Goal: Communication & Community: Answer question/provide support

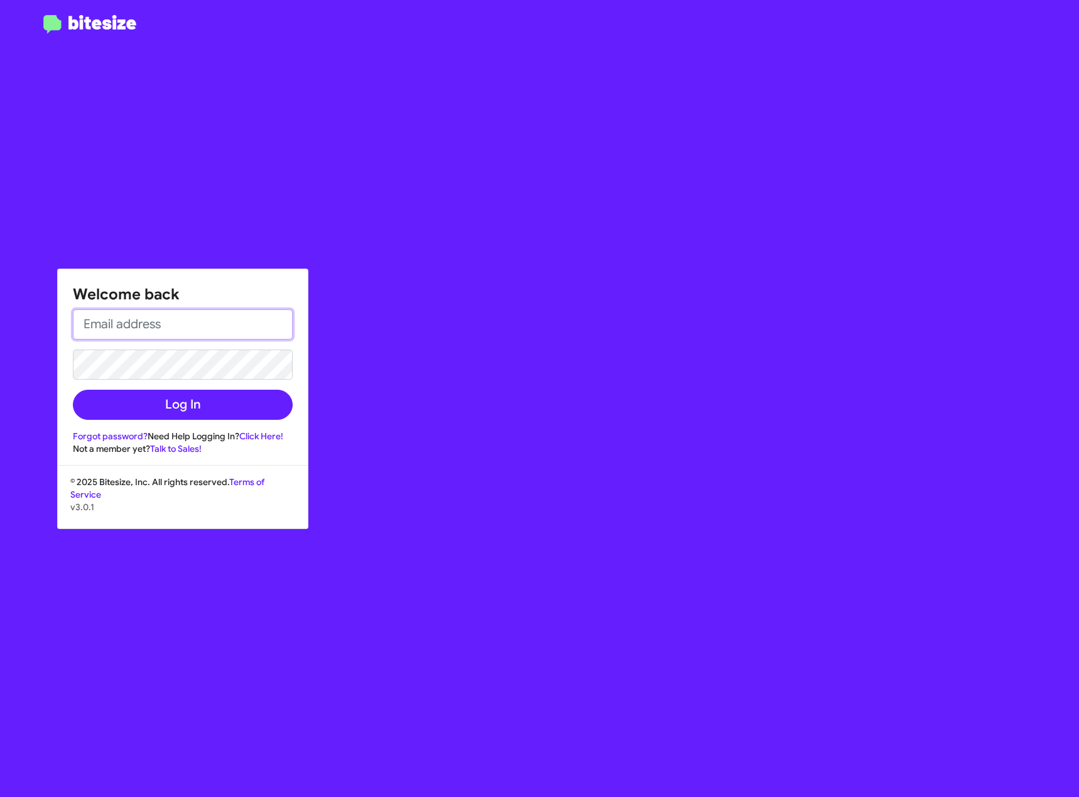
click at [153, 327] on input "email" at bounding box center [183, 325] width 220 height 30
type input "[EMAIL_ADDRESS][DOMAIN_NAME]"
click at [125, 436] on link "Forgot password?" at bounding box center [110, 436] width 75 height 11
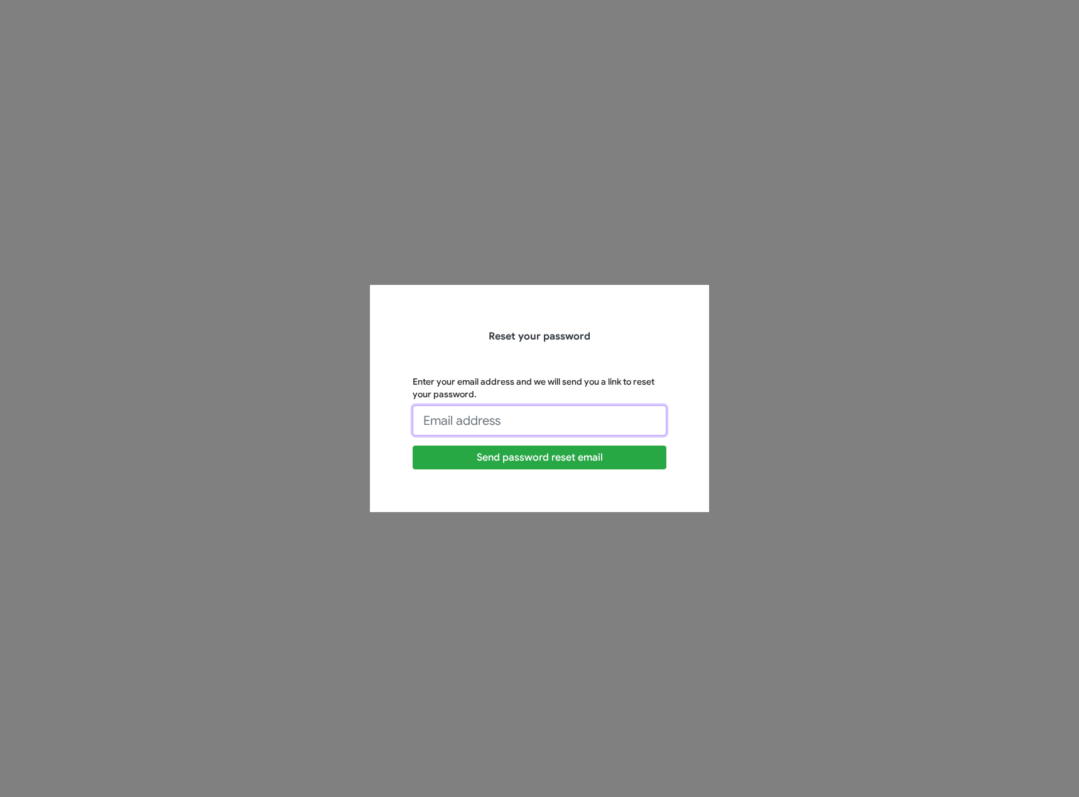
click at [513, 434] on input "Enter your email address and we will send you a link to reset your password." at bounding box center [540, 421] width 254 height 30
type input "ALEXEFROS@TOYOTAMARIN.COM"
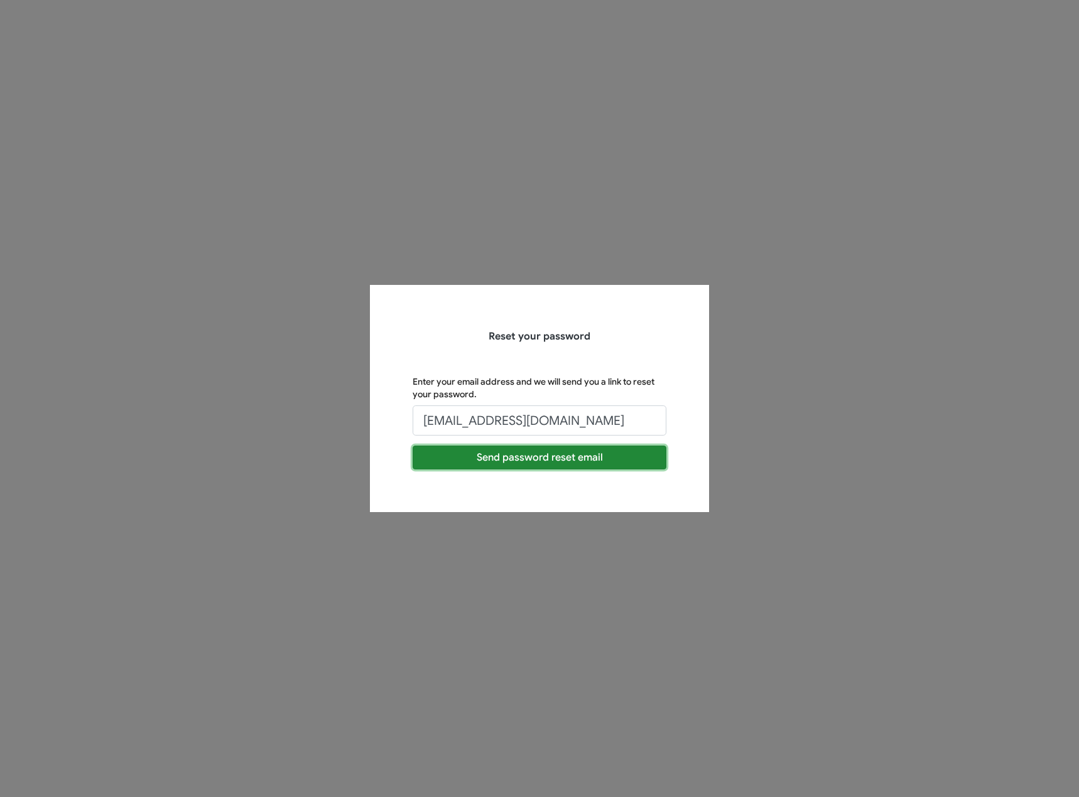
click at [534, 459] on button "Send password reset email" at bounding box center [540, 458] width 254 height 24
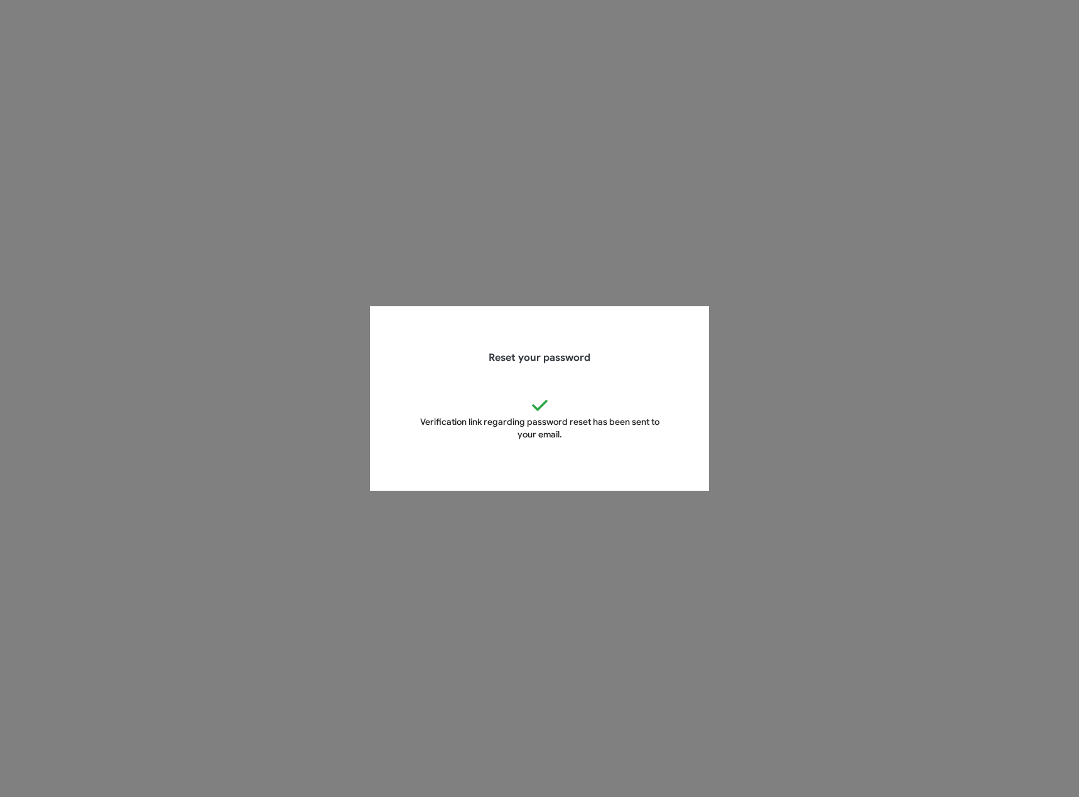
drag, startPoint x: 212, startPoint y: 79, endPoint x: 207, endPoint y: 65, distance: 14.7
click at [208, 68] on app-forgot-password "Reset your password Verification link regarding password reset has been sent to…" at bounding box center [539, 398] width 1079 height 797
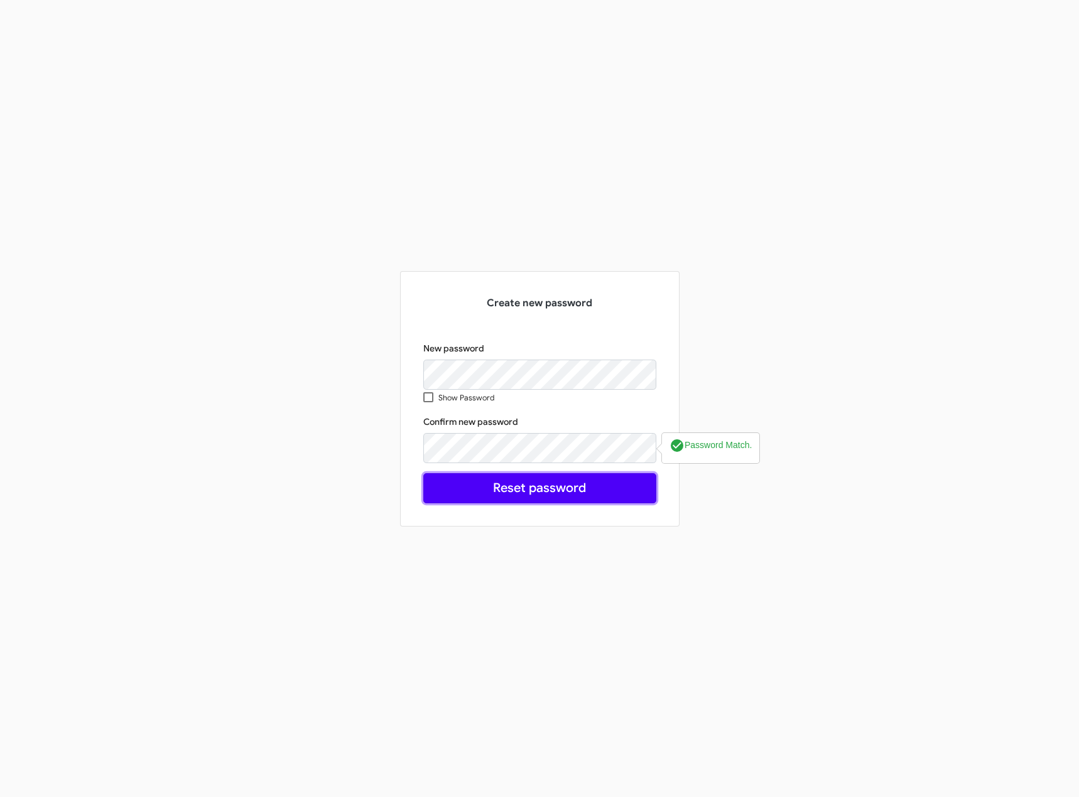
click at [561, 491] on button "Reset password" at bounding box center [539, 488] width 233 height 30
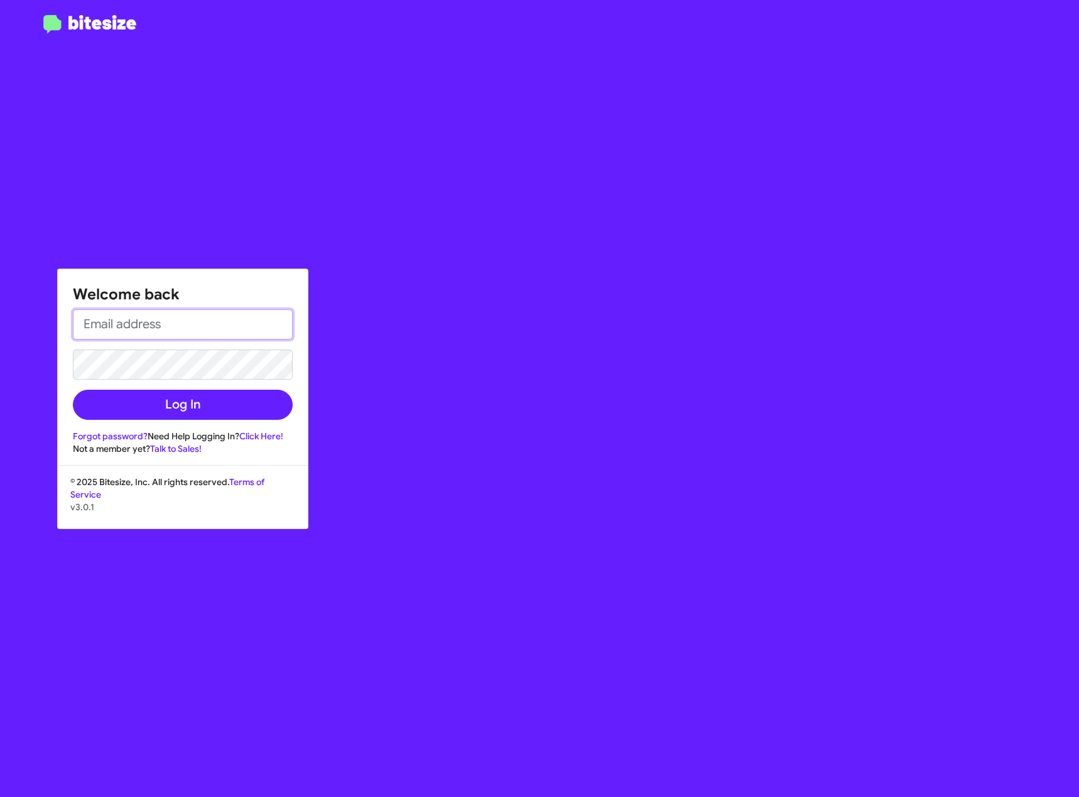
click at [95, 326] on input "email" at bounding box center [183, 325] width 220 height 30
type input "[EMAIL_ADDRESS][DOMAIN_NAME]"
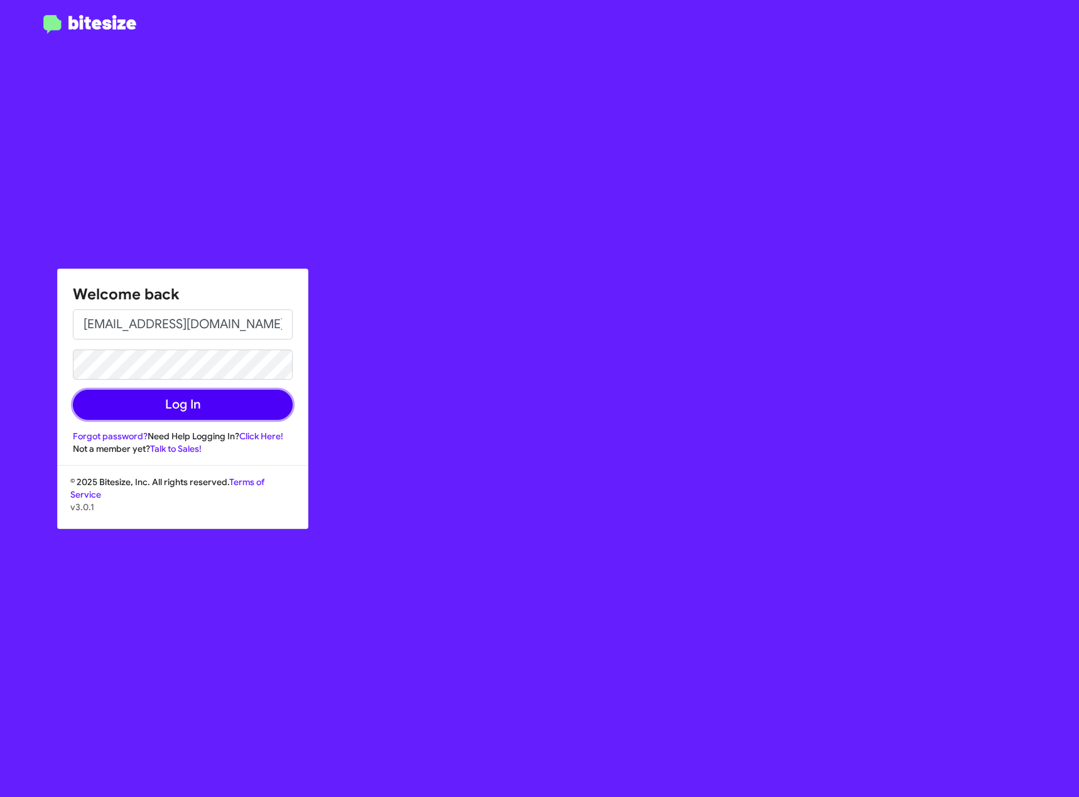
click at [190, 398] on button "Log In" at bounding box center [183, 405] width 220 height 30
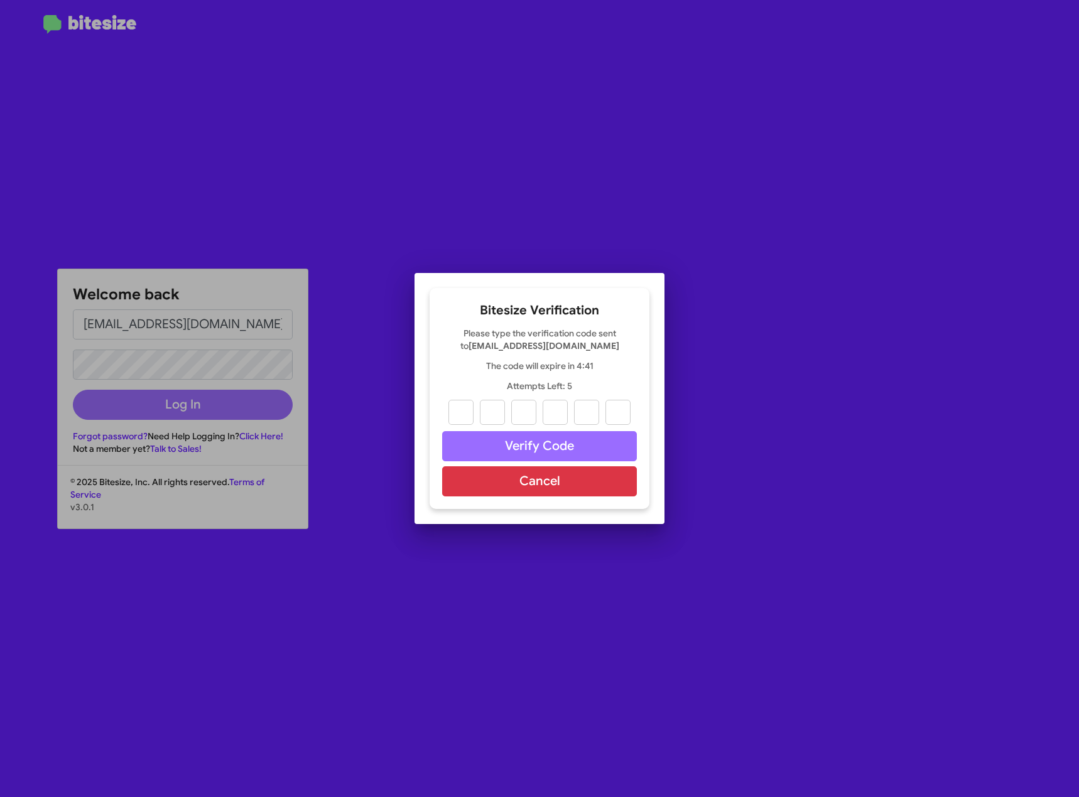
click at [481, 426] on div "Bitesize Verification Please type the verification code sent to ALEXEFROS@TOYOT…" at bounding box center [540, 398] width 220 height 221
click at [458, 416] on input "text" at bounding box center [460, 412] width 25 height 25
type input "4"
type input "6"
type input "4"
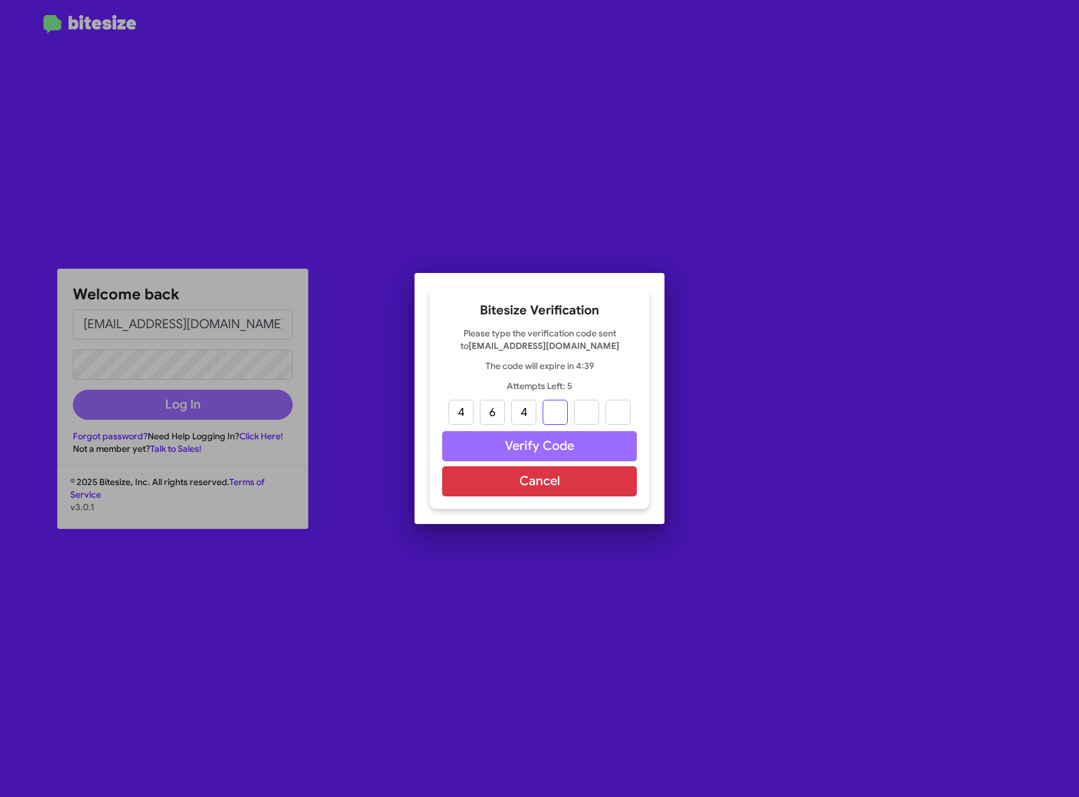
type input "8"
type input "9"
type input "6"
click at [506, 447] on button "Verify Code" at bounding box center [539, 446] width 195 height 30
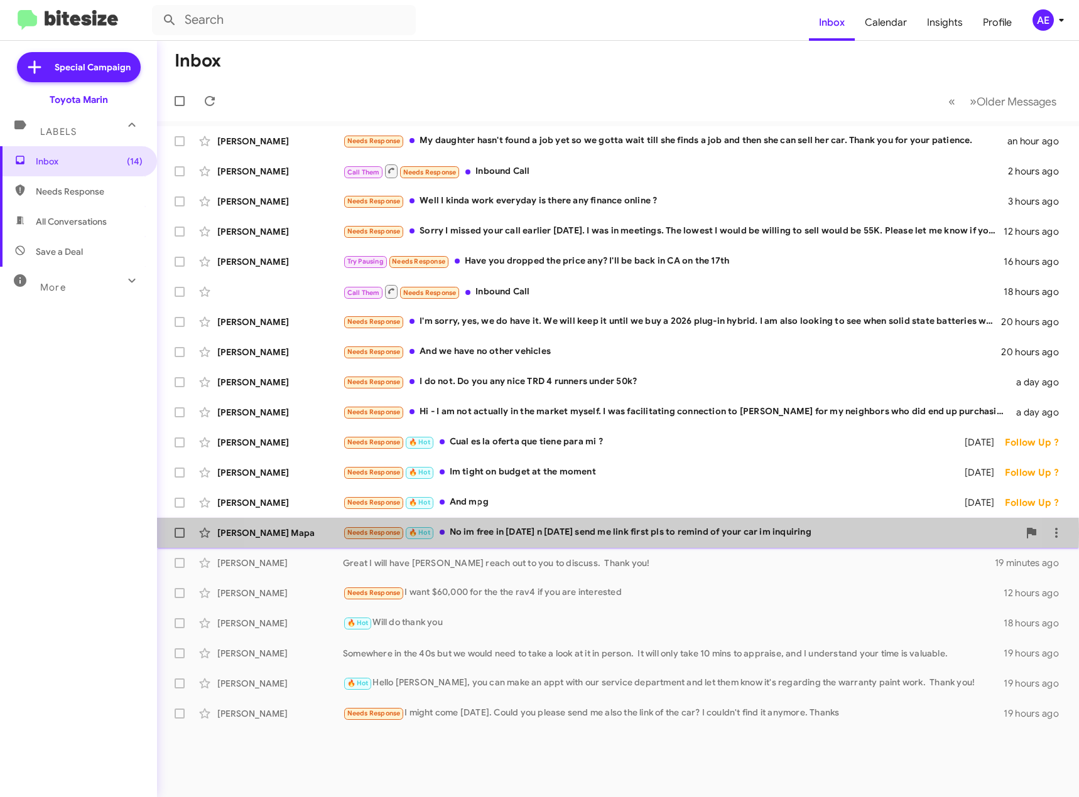
click at [581, 534] on div "Needs Response 🔥 Hot No im free in Friday n Saturday send me link first pls to …" at bounding box center [681, 533] width 676 height 14
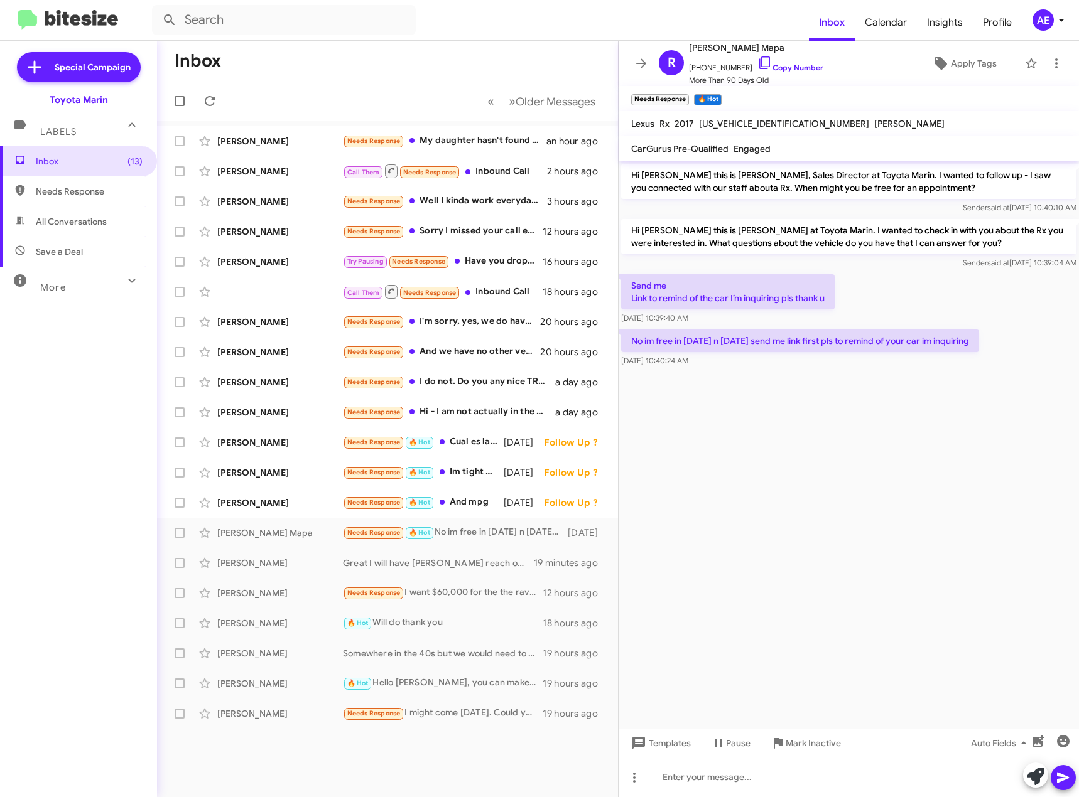
drag, startPoint x: 672, startPoint y: 300, endPoint x: 819, endPoint y: 303, distance: 147.6
click at [819, 303] on p "Send me Link to remind of the car I’m inquiring pls thank u" at bounding box center [727, 291] width 213 height 35
drag, startPoint x: 671, startPoint y: 338, endPoint x: 916, endPoint y: 344, distance: 245.0
click at [916, 344] on p "No im free in Friday n Saturday send me link first pls to remind of your car im…" at bounding box center [800, 341] width 358 height 23
click at [764, 68] on link "Copy Number" at bounding box center [790, 67] width 66 height 9
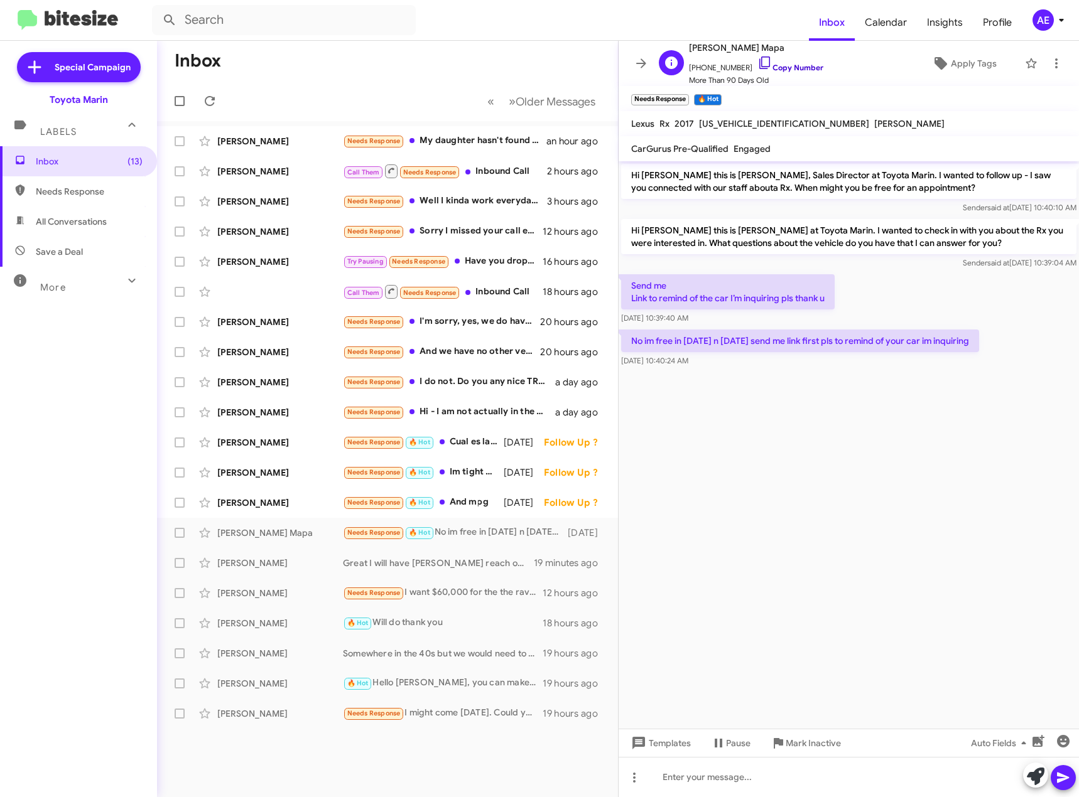
copy p "e in Friday n Saturday send me link first pls to remind of your"
click at [782, 401] on cdk-virtual-scroll-viewport "Hi Russel this is Nathan Myler, Sales Director at Toyota Marin. I wanted to fol…" at bounding box center [849, 445] width 460 height 568
click at [697, 777] on div at bounding box center [849, 777] width 460 height 40
click at [1062, 777] on icon at bounding box center [1063, 778] width 12 height 11
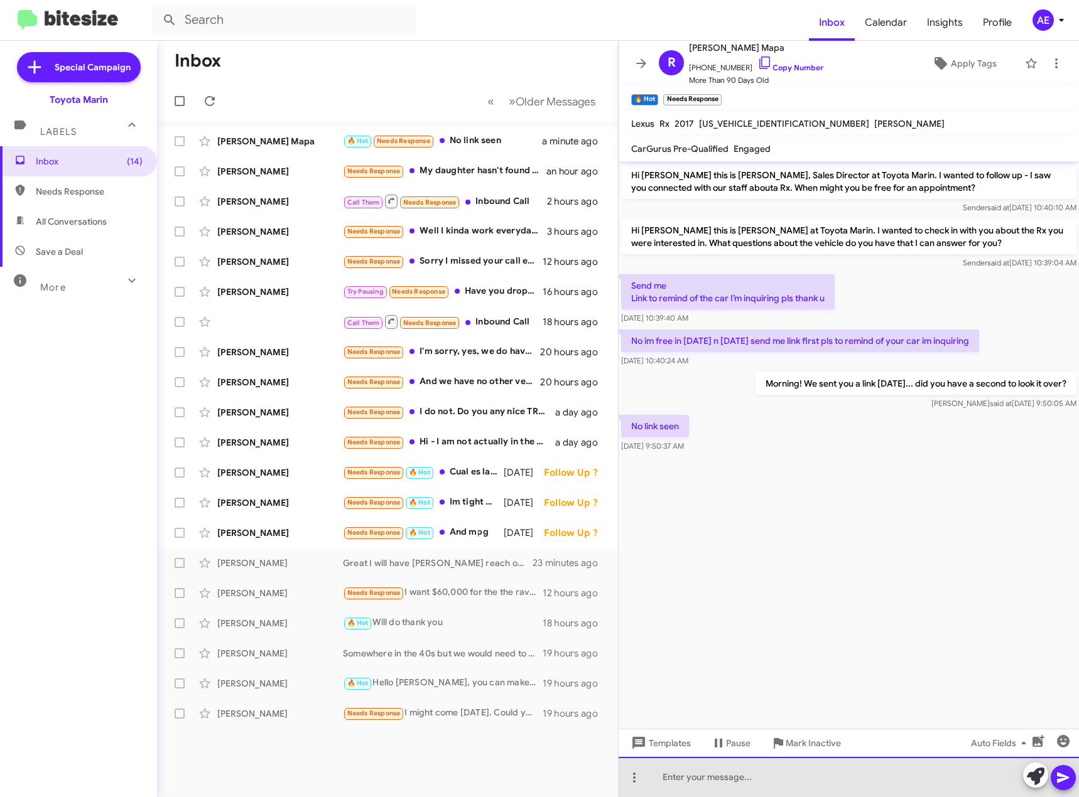
click at [703, 774] on div at bounding box center [849, 777] width 460 height 40
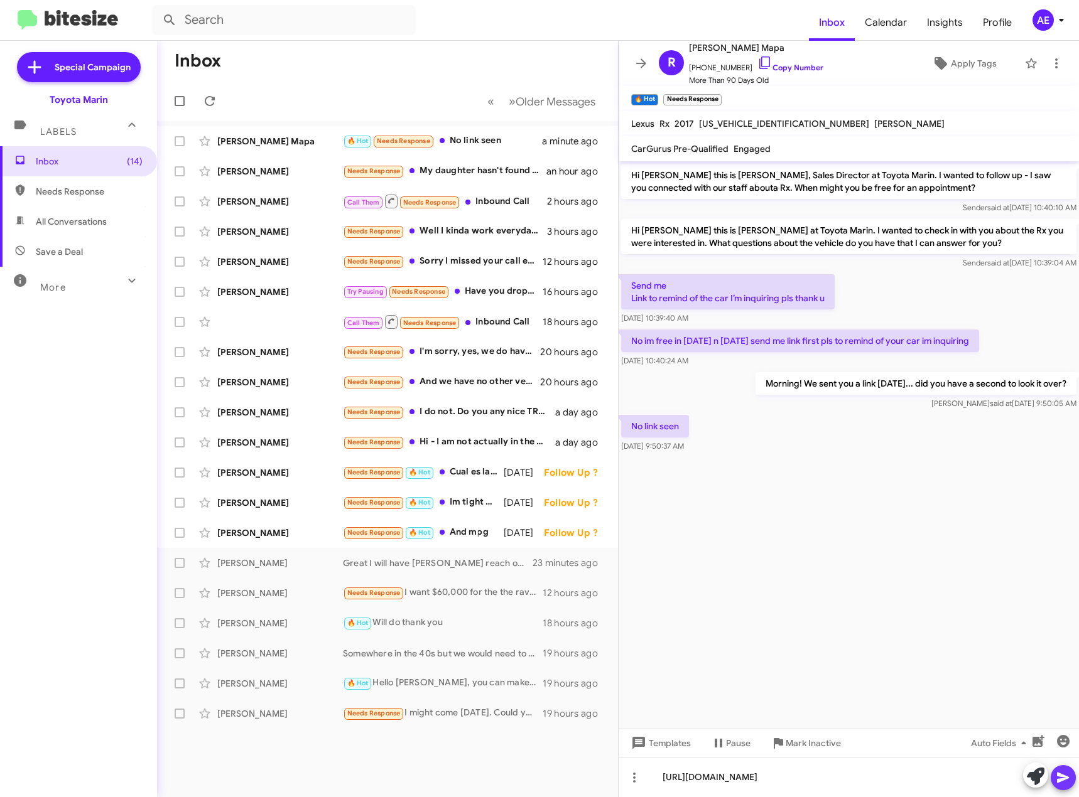
click at [1062, 782] on icon at bounding box center [1063, 777] width 15 height 15
click at [798, 580] on cdk-virtual-scroll-viewport "Hi Russel this is Nathan Myler, Sales Director at Toyota Marin. I wanted to fol…" at bounding box center [849, 445] width 460 height 568
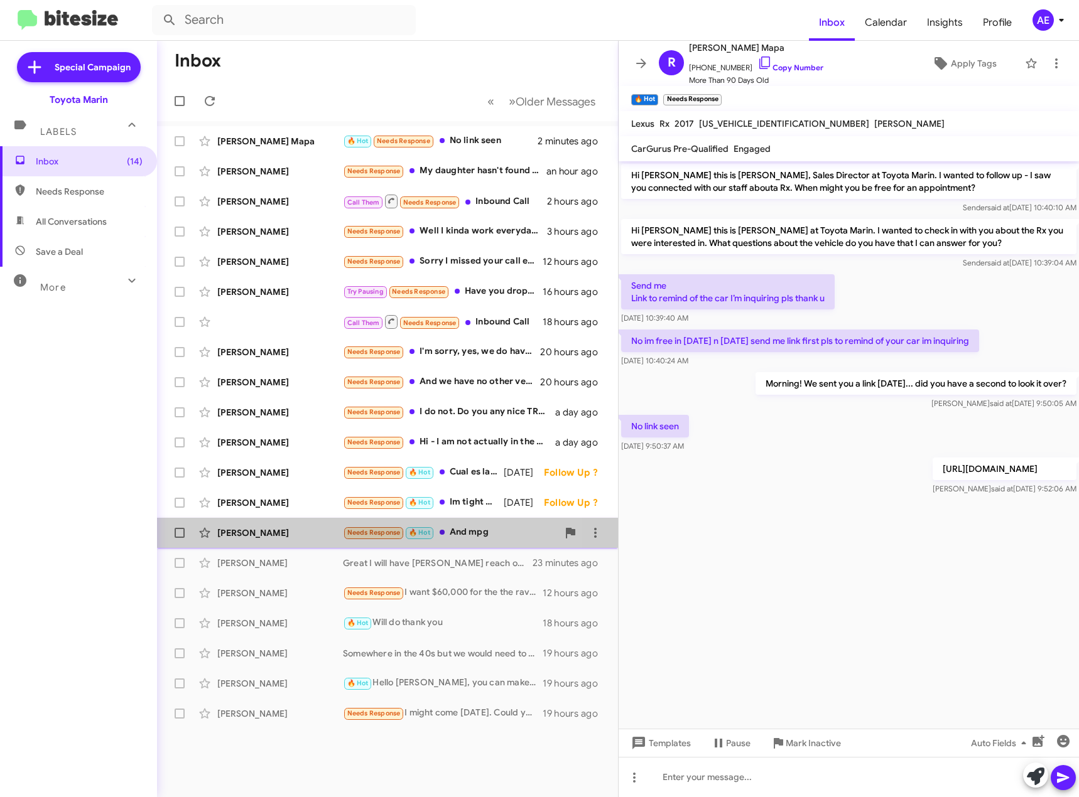
click at [281, 534] on div "Jesse Lopez" at bounding box center [280, 533] width 126 height 13
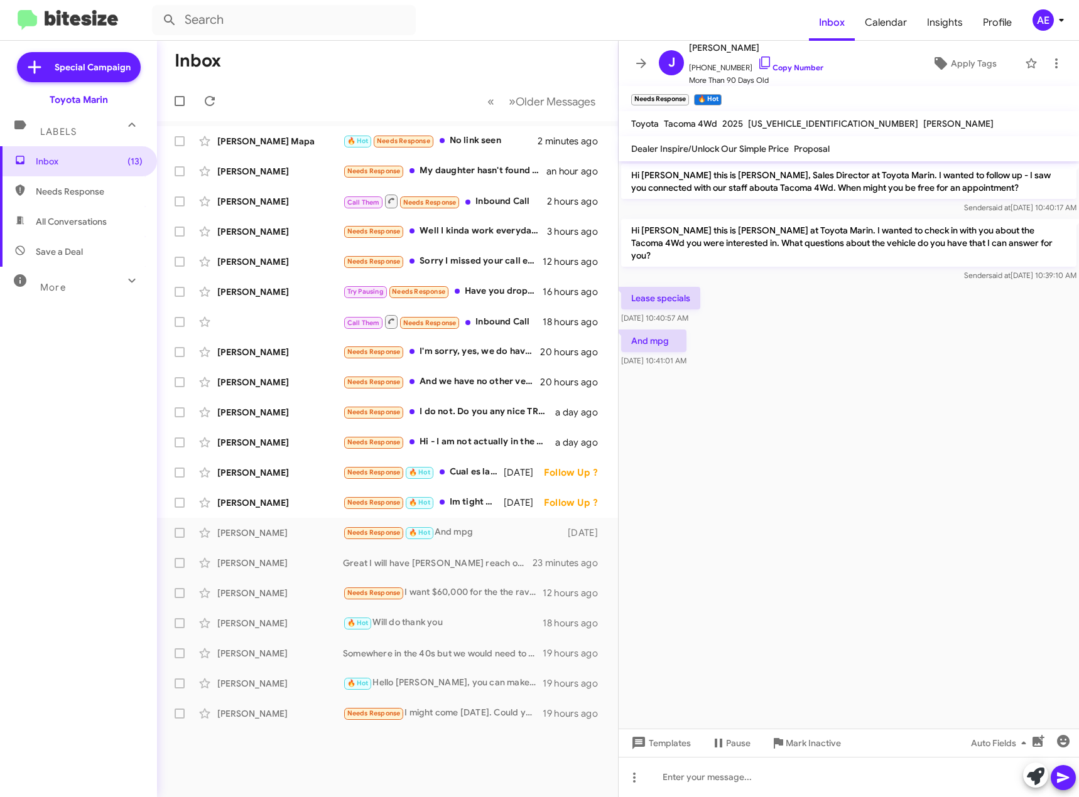
click at [821, 418] on cdk-virtual-scroll-viewport "Hi Jesse this is Nathan Myler, Sales Director at Toyota Marin. I wanted to foll…" at bounding box center [849, 445] width 460 height 568
drag, startPoint x: 705, startPoint y: 242, endPoint x: 883, endPoint y: 242, distance: 177.7
click at [883, 242] on p "Hi Jesse this is Nathan Myler at Toyota Marin. I wanted to check in with you ab…" at bounding box center [848, 243] width 455 height 48
click at [924, 247] on p "Hi Jesse this is Nathan Myler at Toyota Marin. I wanted to check in with you ab…" at bounding box center [848, 243] width 455 height 48
click at [712, 774] on div at bounding box center [849, 777] width 460 height 40
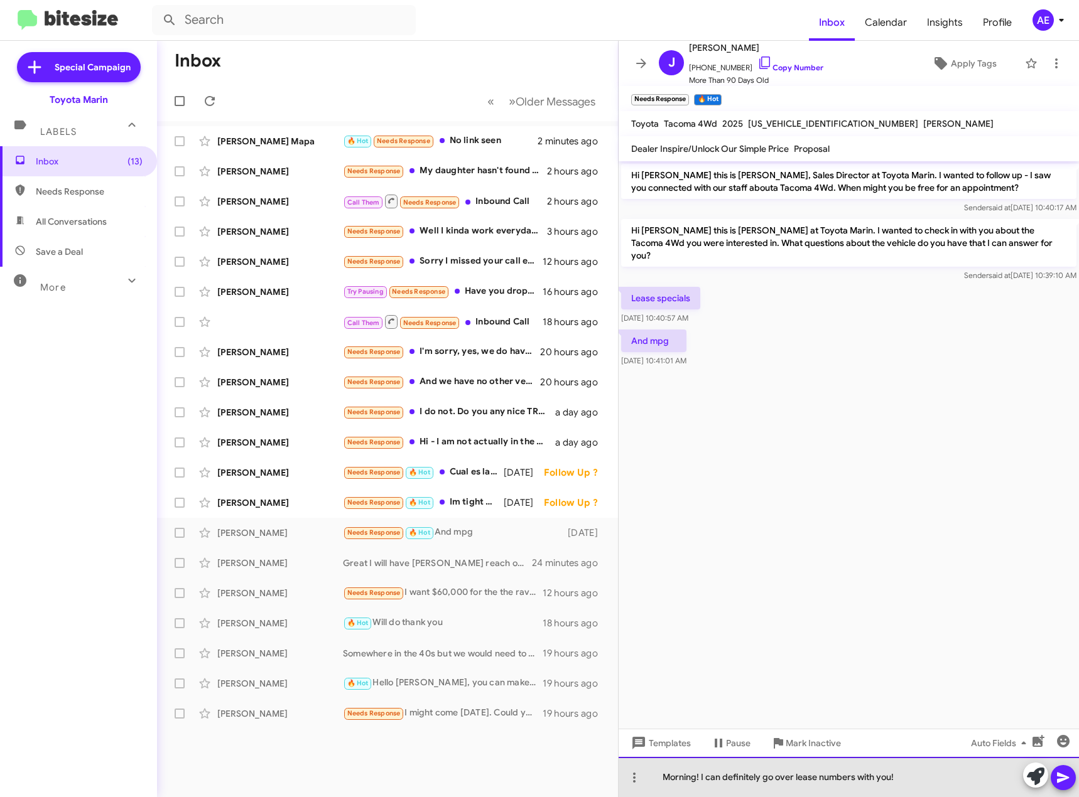
click at [919, 779] on div "Morning! I can definitely go over lease numbers with you!" at bounding box center [849, 777] width 460 height 40
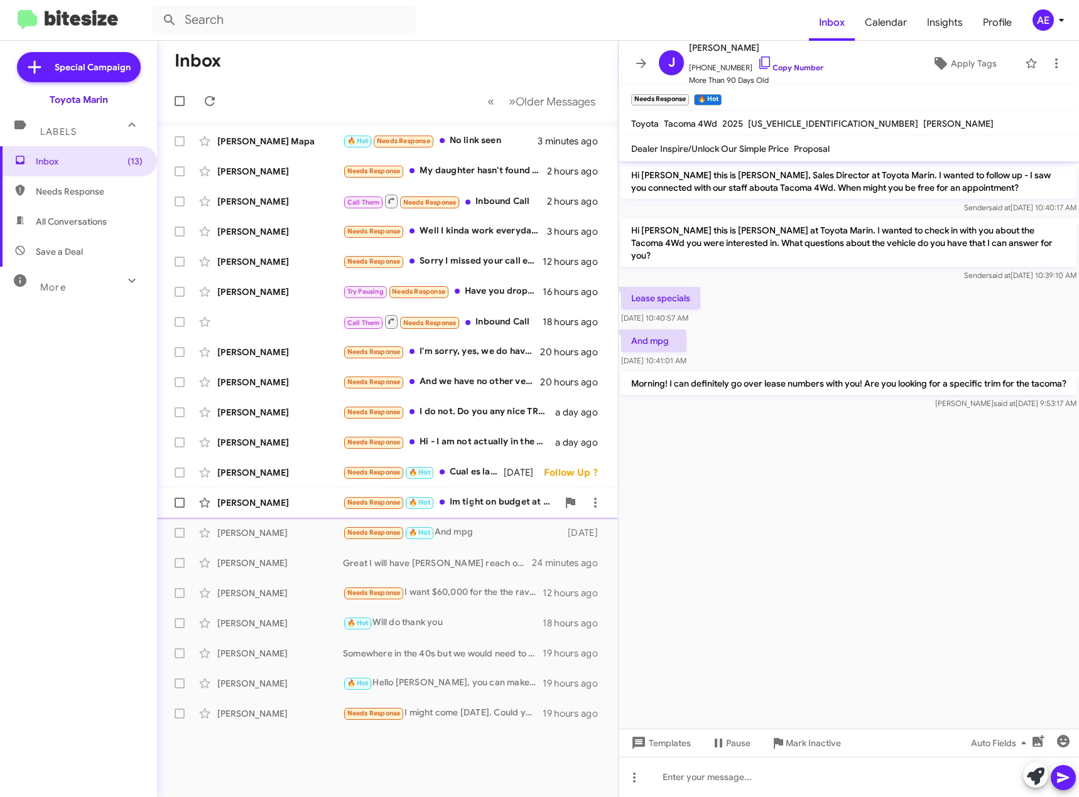
click at [289, 499] on div "Carlos Rodaspena" at bounding box center [280, 503] width 126 height 13
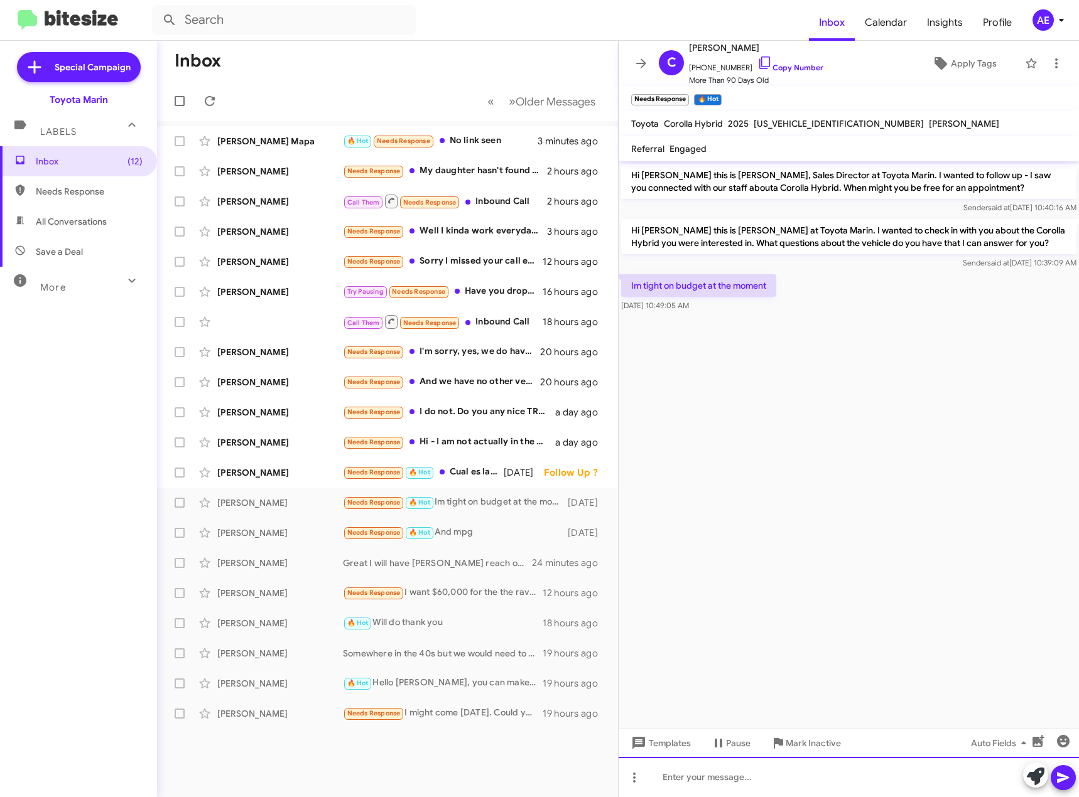
click at [723, 771] on div at bounding box center [849, 777] width 460 height 40
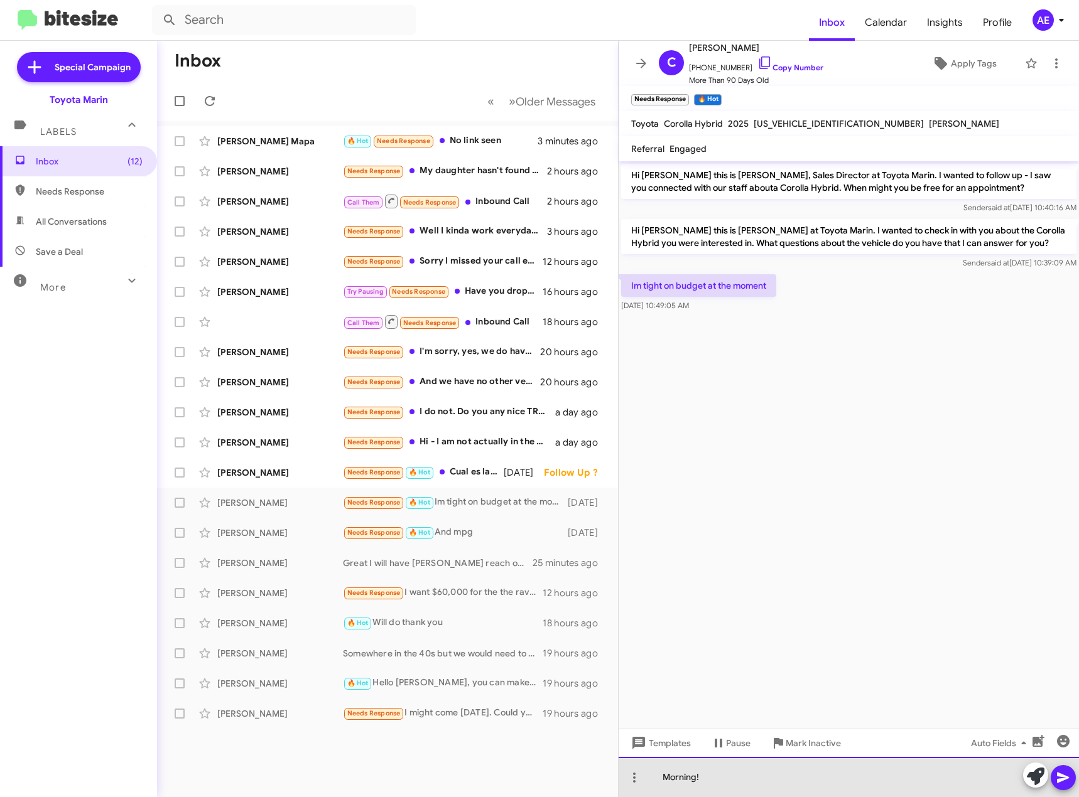
click at [723, 781] on div "Morning!" at bounding box center [849, 777] width 460 height 40
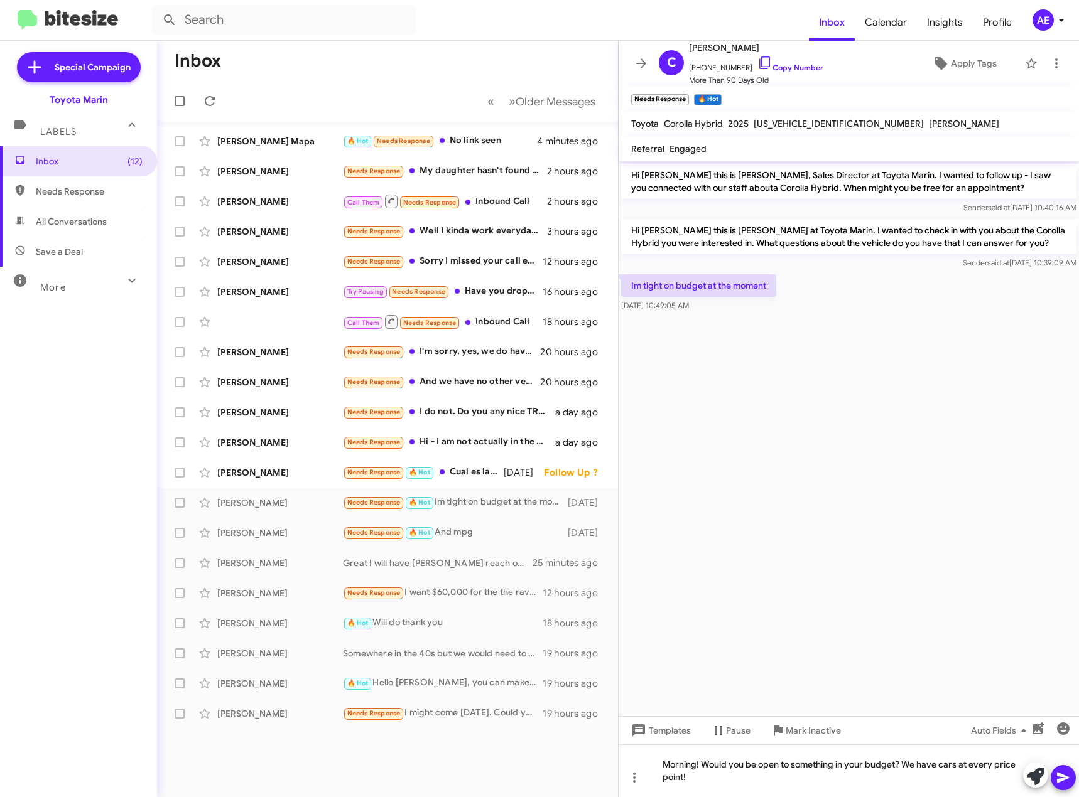
click at [1063, 784] on icon at bounding box center [1063, 777] width 15 height 15
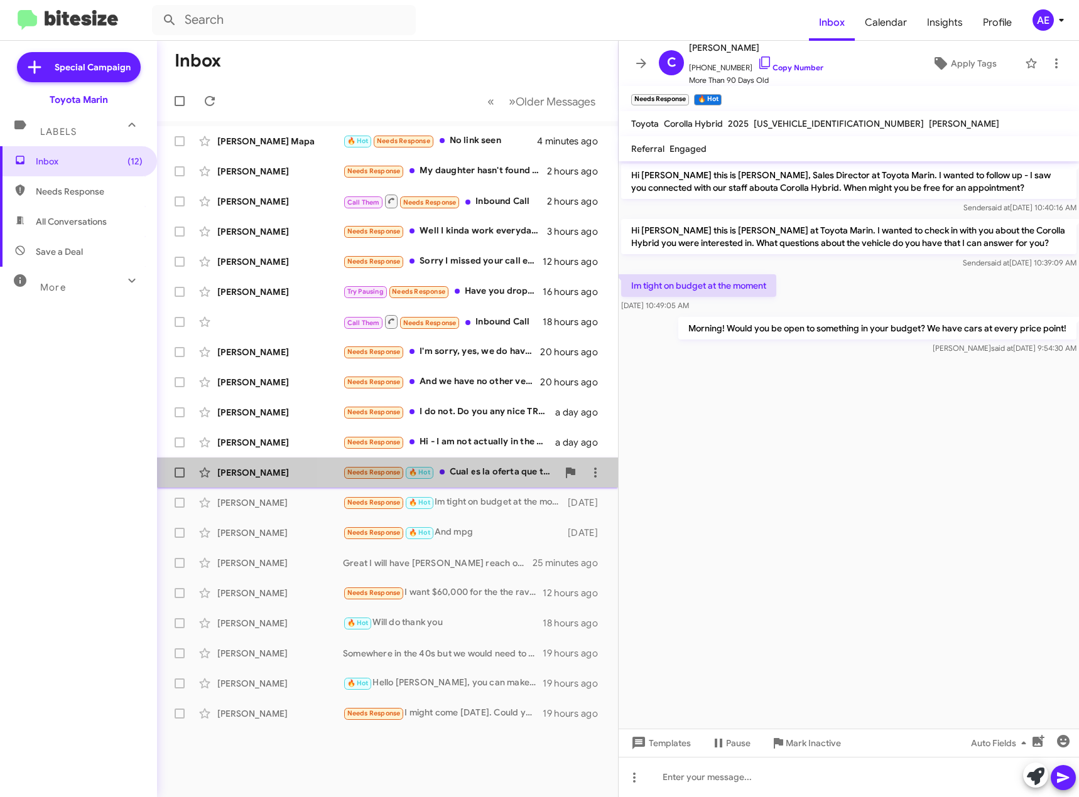
click at [485, 468] on div "Needs Response 🔥 Hot Cual es la oferta que tiene para mi ?" at bounding box center [450, 472] width 215 height 14
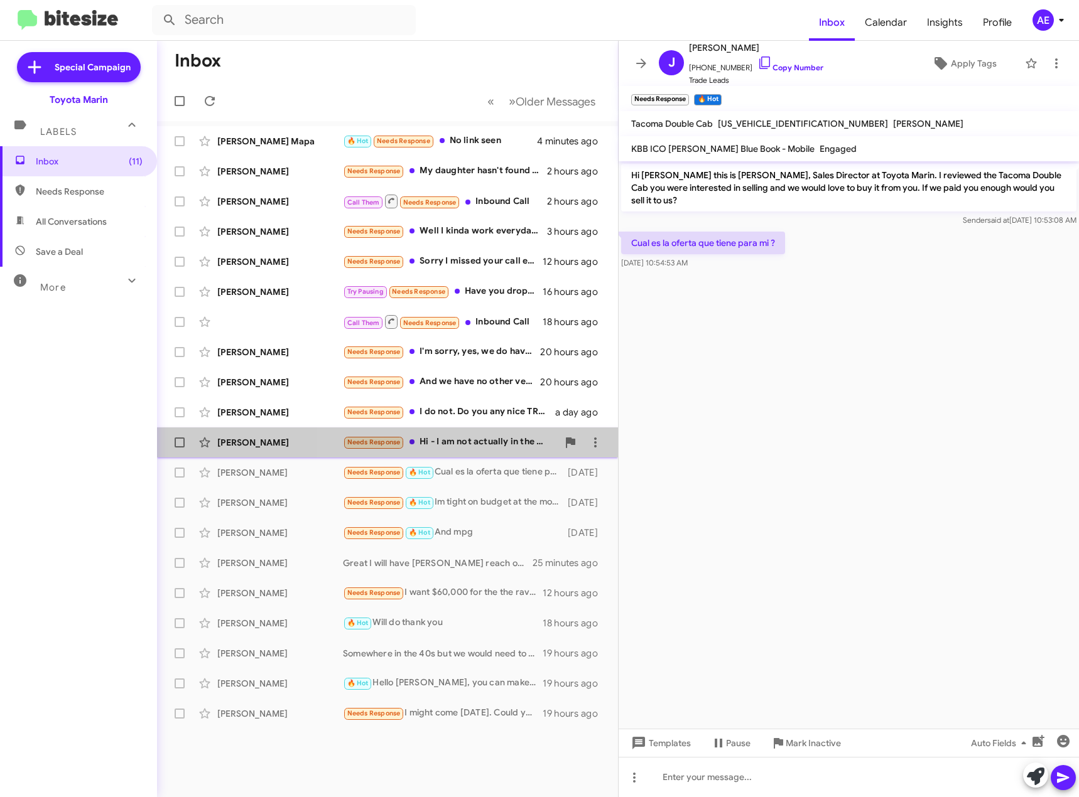
click at [466, 440] on div "Needs Response Hi - I am not actually in the market myself. I was facilitating …" at bounding box center [450, 442] width 215 height 14
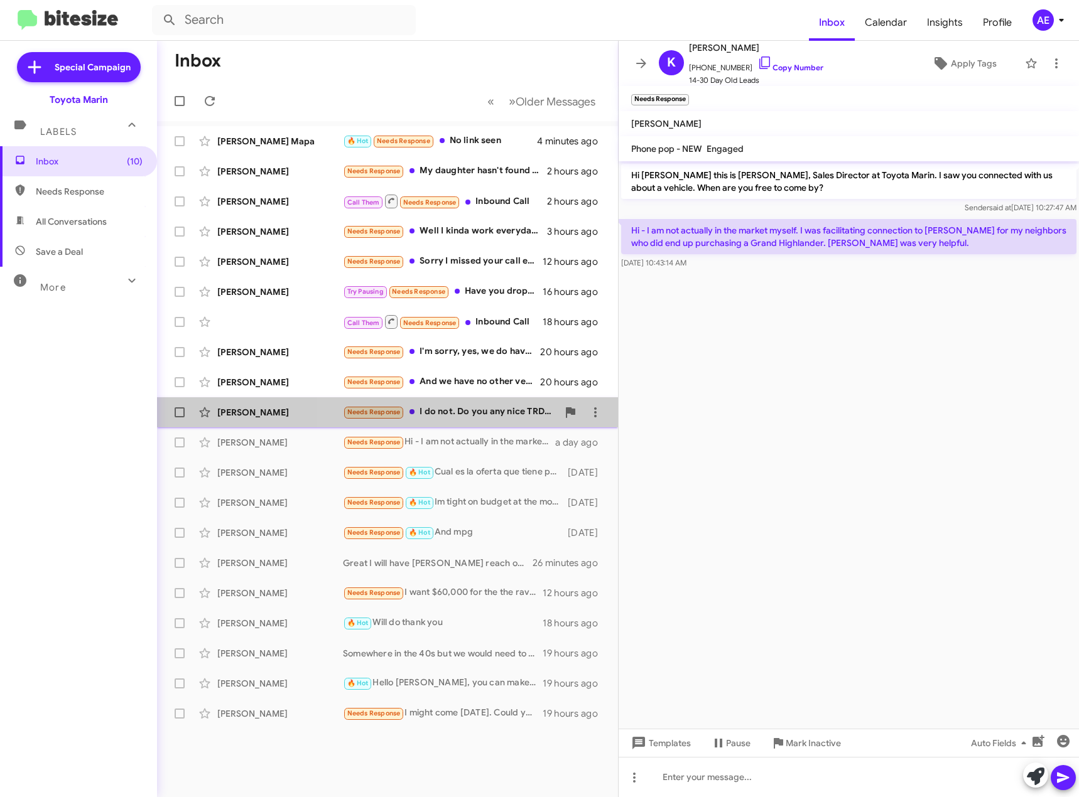
click at [459, 409] on div "Needs Response I do not. Do you any nice TRD 4 runners under 50k?" at bounding box center [450, 412] width 215 height 14
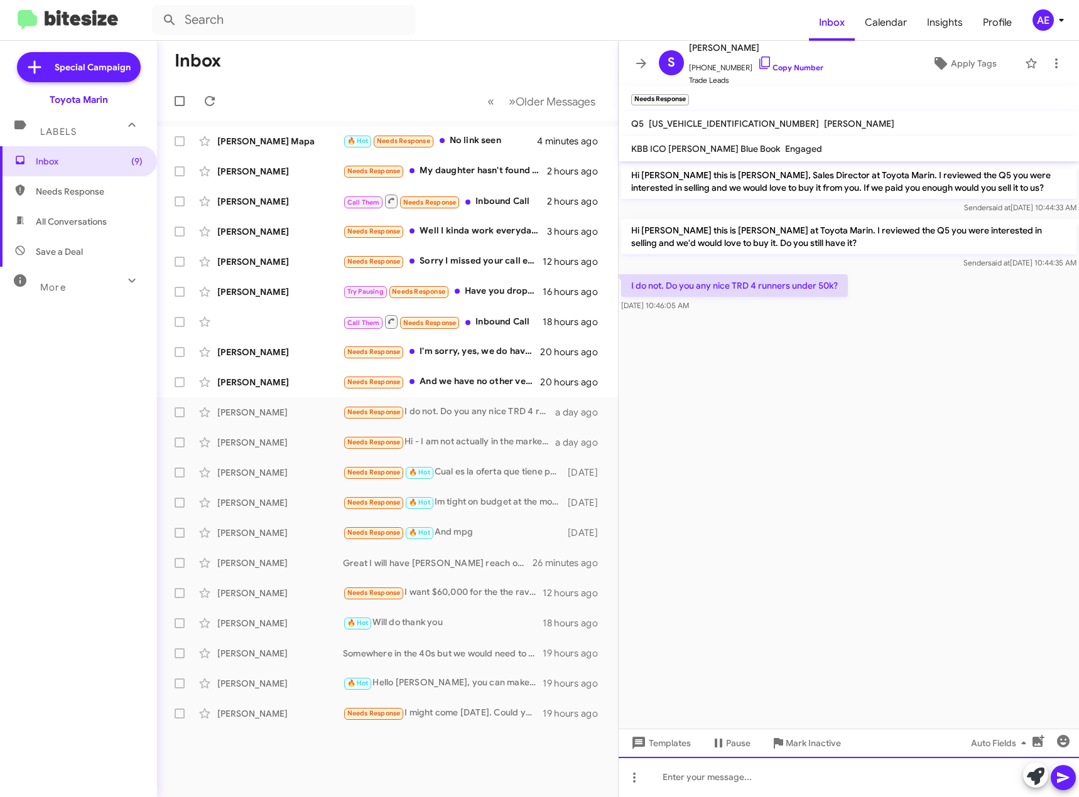
click at [726, 779] on div at bounding box center [849, 777] width 460 height 40
click at [1065, 784] on icon at bounding box center [1063, 777] width 15 height 15
